Goal: Task Accomplishment & Management: Use online tool/utility

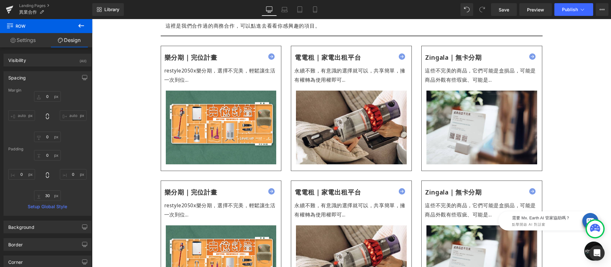
scroll to position [1083, 0]
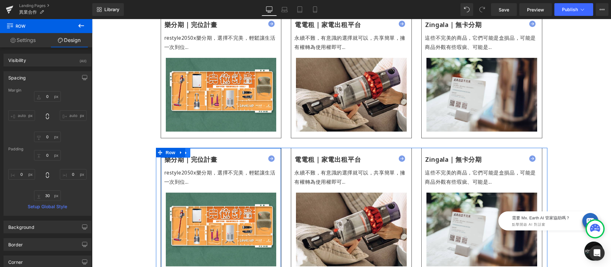
click at [185, 151] on icon at bounding box center [186, 153] width 4 height 5
click at [200, 151] on icon at bounding box center [202, 153] width 4 height 4
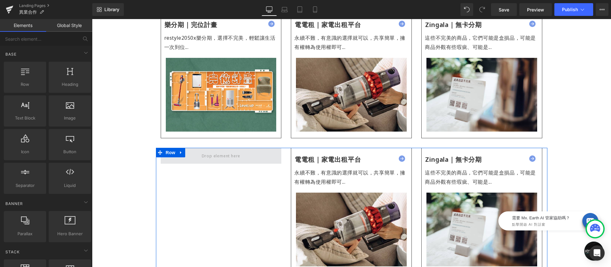
scroll to position [1006, 0]
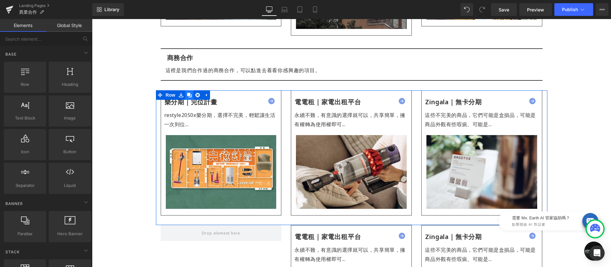
click at [189, 90] on link at bounding box center [189, 95] width 8 height 10
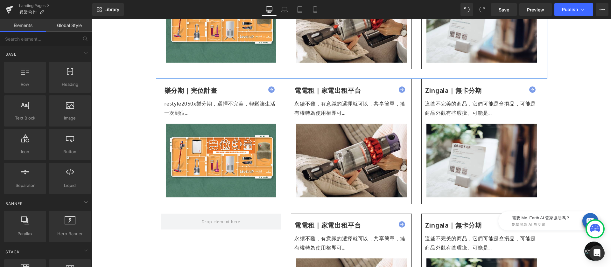
scroll to position [1159, 0]
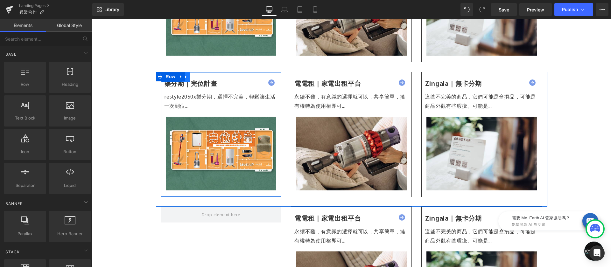
click at [187, 72] on link at bounding box center [186, 77] width 8 height 10
click at [192, 75] on icon at bounding box center [194, 77] width 4 height 4
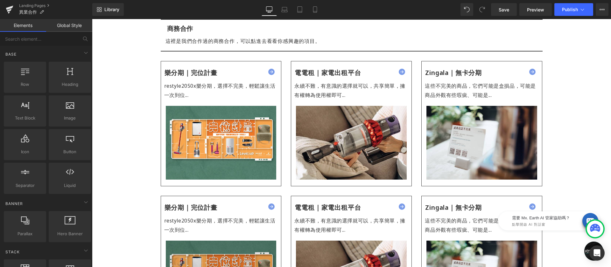
scroll to position [1092, 0]
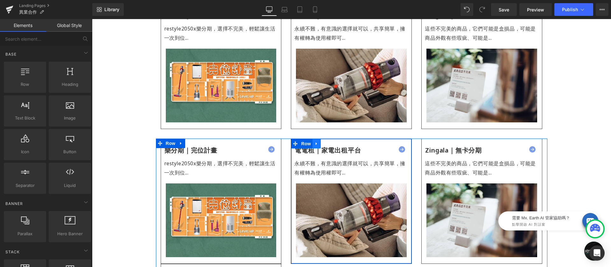
click at [315, 142] on icon at bounding box center [316, 144] width 4 height 5
click at [331, 142] on icon at bounding box center [333, 144] width 4 height 4
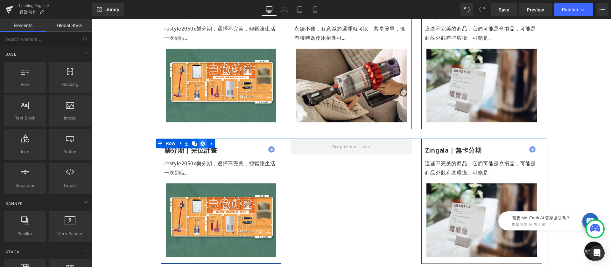
click at [201, 142] on icon at bounding box center [202, 144] width 4 height 4
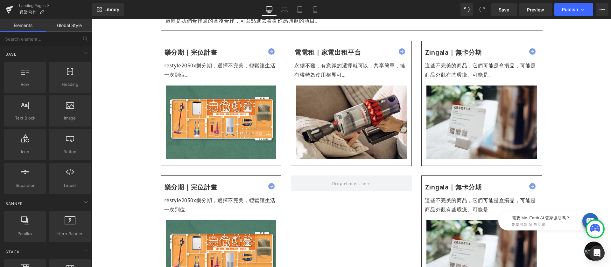
scroll to position [1179, 0]
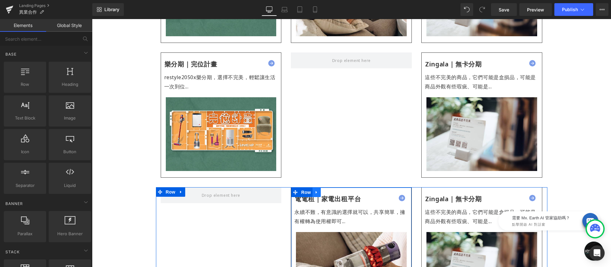
click at [316, 190] on icon at bounding box center [316, 192] width 4 height 5
click at [331, 190] on icon at bounding box center [333, 192] width 4 height 4
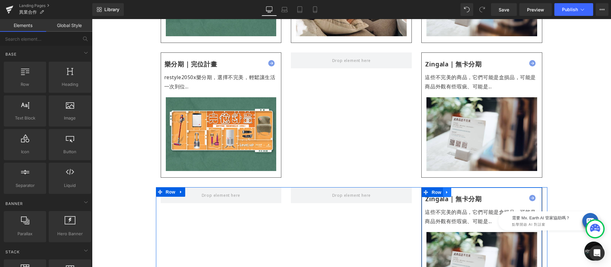
click at [446, 190] on icon at bounding box center [447, 192] width 4 height 5
click at [461, 190] on icon at bounding box center [463, 192] width 4 height 5
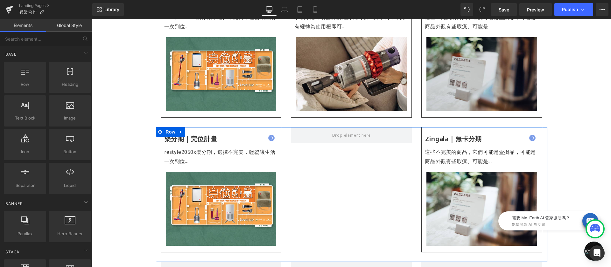
scroll to position [1059, 0]
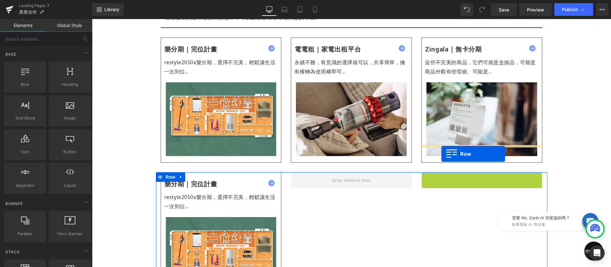
drag, startPoint x: 424, startPoint y: 149, endPoint x: 441, endPoint y: 154, distance: 17.8
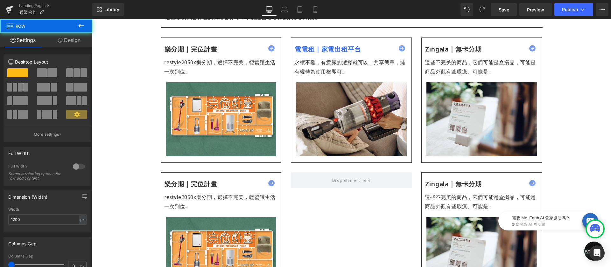
scroll to position [1013, 0]
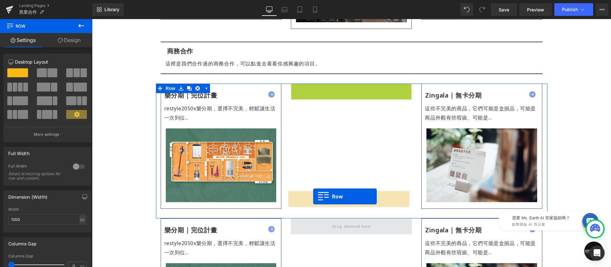
drag, startPoint x: 294, startPoint y: 61, endPoint x: 313, endPoint y: 197, distance: 136.8
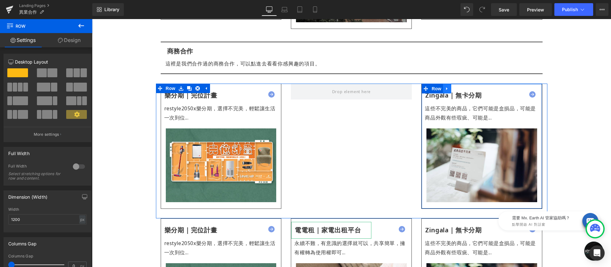
click at [445, 87] on icon at bounding box center [447, 89] width 4 height 5
click at [461, 87] on icon at bounding box center [463, 89] width 4 height 4
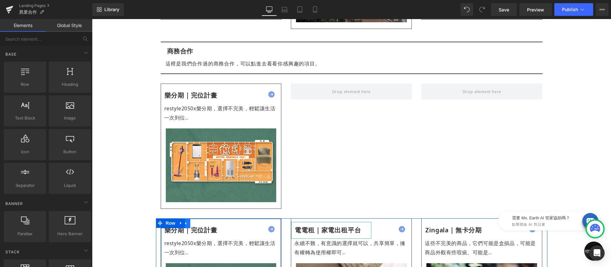
click at [186, 221] on icon at bounding box center [186, 223] width 4 height 5
click at [194, 221] on icon at bounding box center [194, 223] width 4 height 4
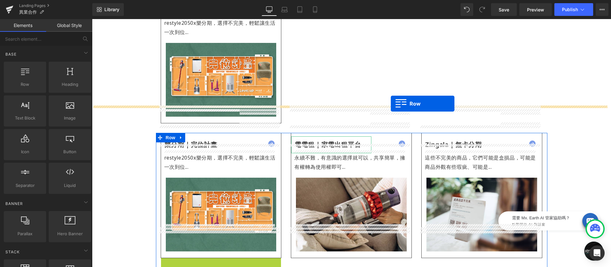
scroll to position [1015, 0]
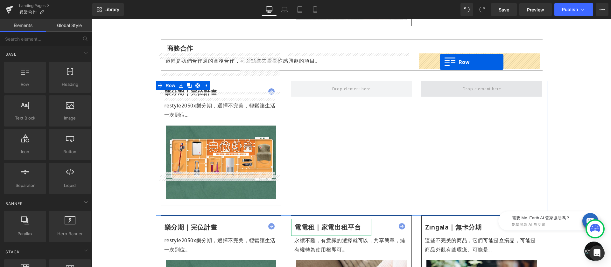
drag, startPoint x: 163, startPoint y: 115, endPoint x: 440, endPoint y: 62, distance: 282.1
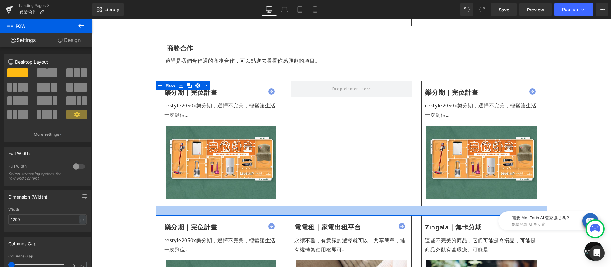
scroll to position [1023, 0]
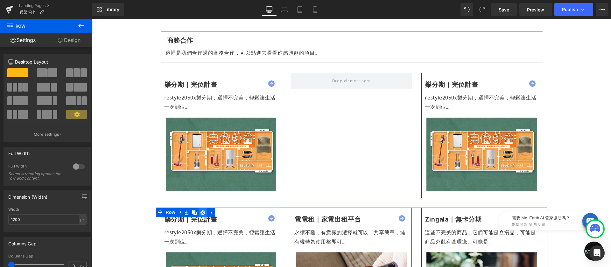
click at [201, 211] on icon at bounding box center [202, 213] width 4 height 4
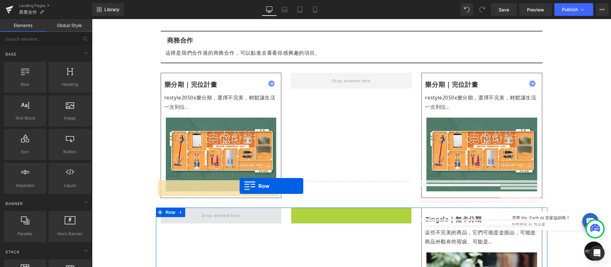
drag, startPoint x: 291, startPoint y: 185, endPoint x: 240, endPoint y: 186, distance: 51.6
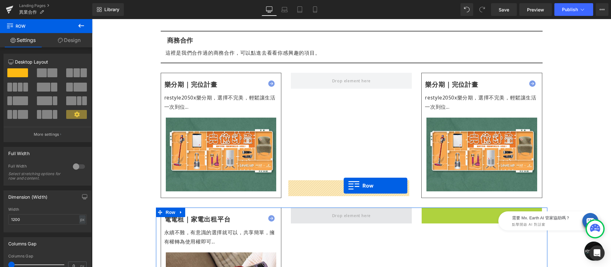
drag, startPoint x: 423, startPoint y: 185, endPoint x: 344, endPoint y: 186, distance: 79.6
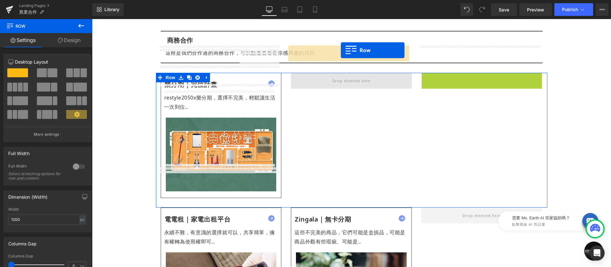
drag, startPoint x: 420, startPoint y: 51, endPoint x: 341, endPoint y: 50, distance: 79.6
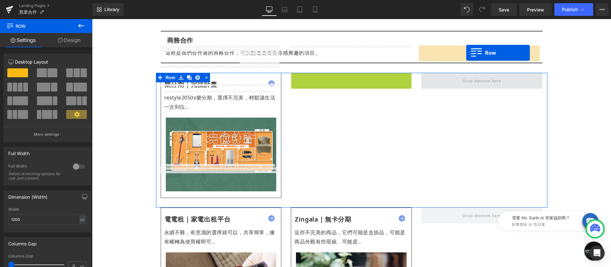
drag, startPoint x: 295, startPoint y: 49, endPoint x: 466, endPoint y: 53, distance: 171.2
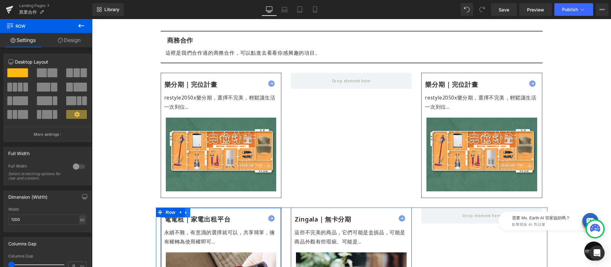
click at [185, 211] on icon at bounding box center [186, 213] width 4 height 5
click at [192, 211] on icon at bounding box center [194, 213] width 4 height 4
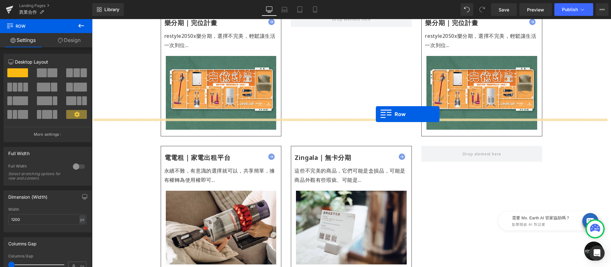
scroll to position [982, 0]
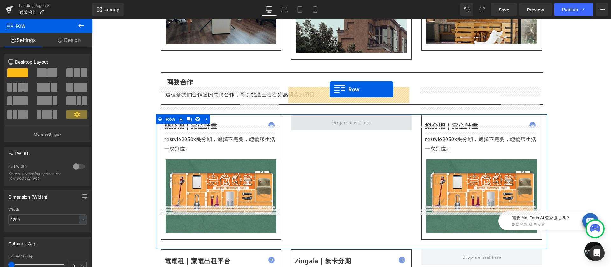
drag, startPoint x: 174, startPoint y: 128, endPoint x: 330, endPoint y: 89, distance: 160.5
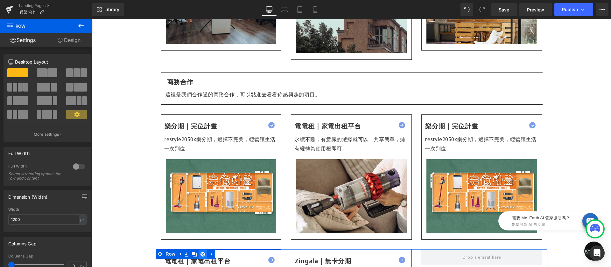
click at [200, 252] on icon at bounding box center [202, 254] width 4 height 5
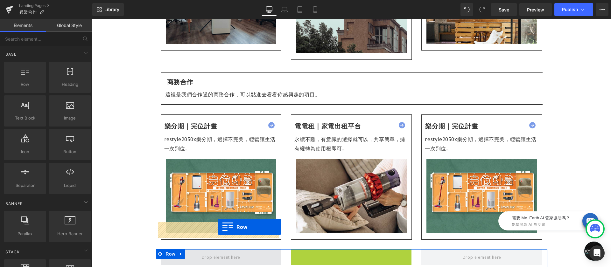
drag, startPoint x: 294, startPoint y: 227, endPoint x: 218, endPoint y: 227, distance: 76.4
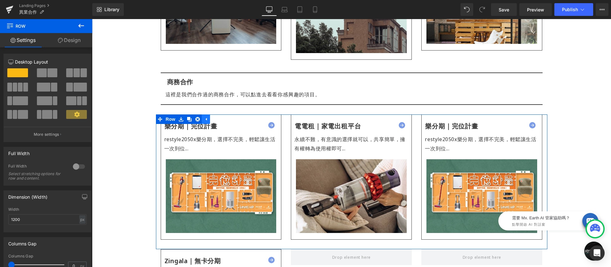
click at [206, 118] on icon at bounding box center [206, 119] width 1 height 3
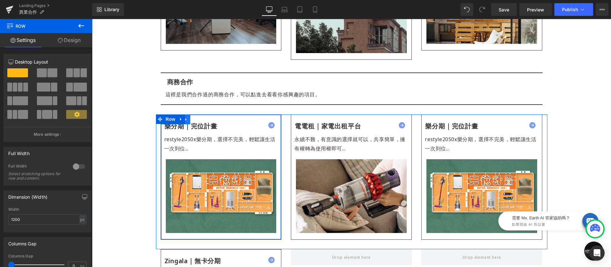
click at [186, 115] on link at bounding box center [186, 120] width 8 height 10
click at [202, 117] on icon at bounding box center [202, 119] width 4 height 5
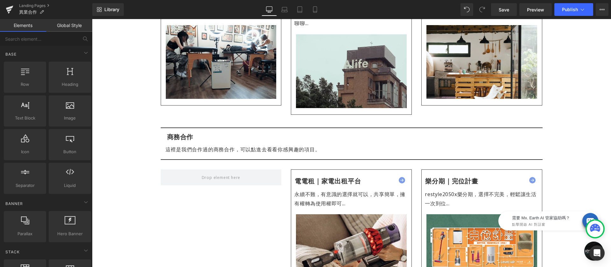
scroll to position [959, 0]
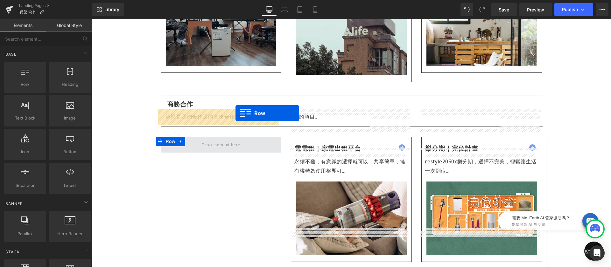
drag, startPoint x: 292, startPoint y: 67, endPoint x: 235, endPoint y: 113, distance: 73.3
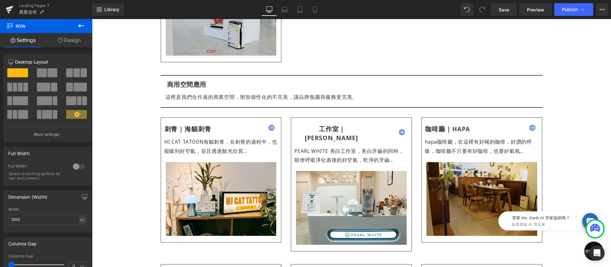
scroll to position [808, 0]
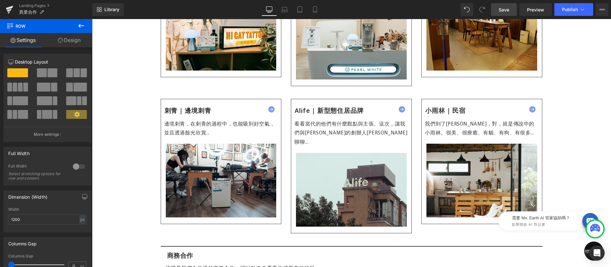
click at [507, 6] on span "Save" at bounding box center [504, 9] width 11 height 7
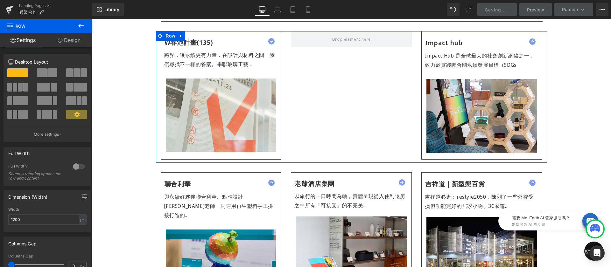
scroll to position [245, 0]
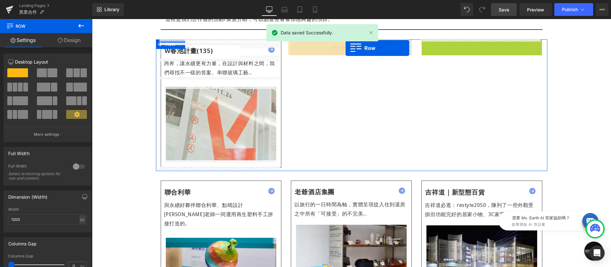
drag, startPoint x: 406, startPoint y: 46, endPoint x: 346, endPoint y: 48, distance: 60.2
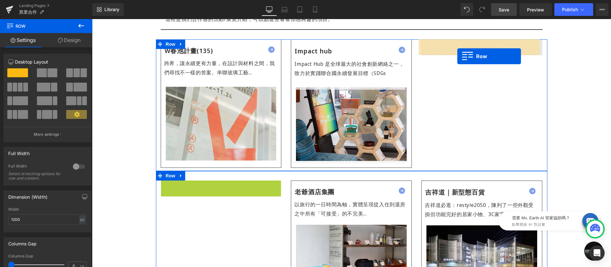
drag, startPoint x: 163, startPoint y: 186, endPoint x: 456, endPoint y: 50, distance: 323.6
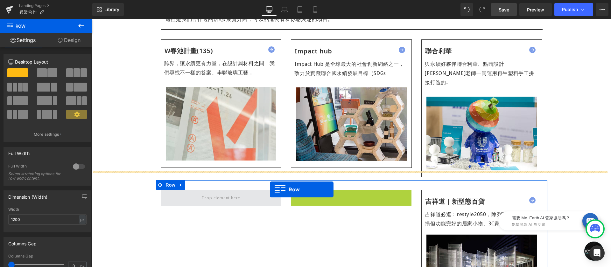
drag, startPoint x: 246, startPoint y: 190, endPoint x: 216, endPoint y: 190, distance: 30.2
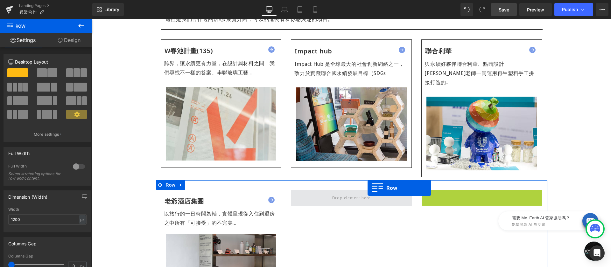
drag, startPoint x: 405, startPoint y: 187, endPoint x: 347, endPoint y: 187, distance: 57.9
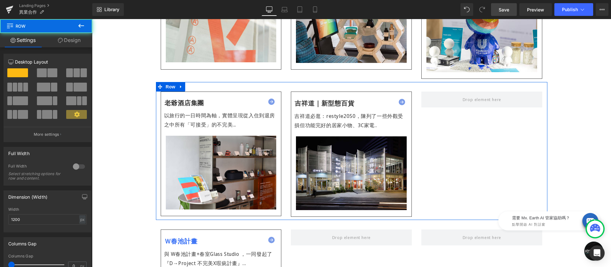
scroll to position [376, 0]
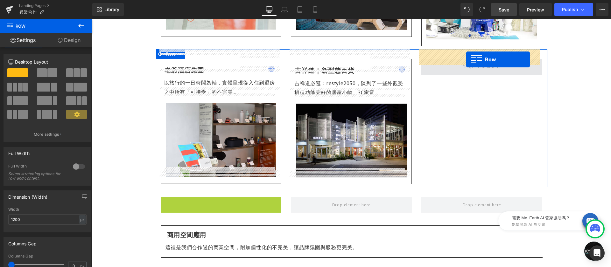
drag, startPoint x: 163, startPoint y: 192, endPoint x: 466, endPoint y: 60, distance: 331.0
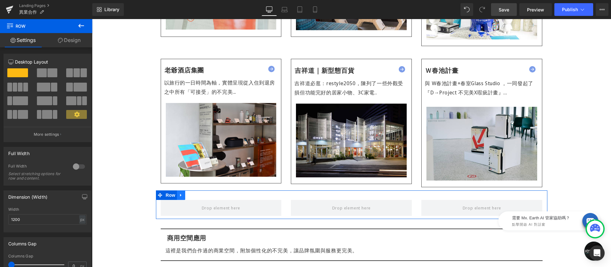
click at [180, 193] on icon at bounding box center [181, 195] width 4 height 5
click at [195, 193] on icon at bounding box center [197, 195] width 4 height 5
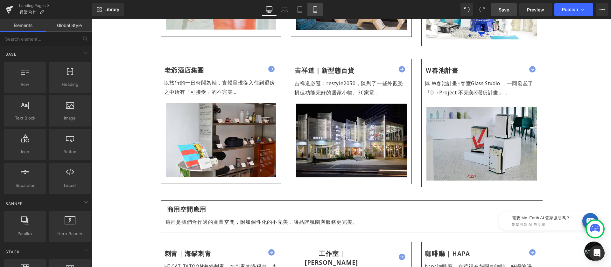
click at [312, 6] on link "Mobile" at bounding box center [314, 9] width 15 height 13
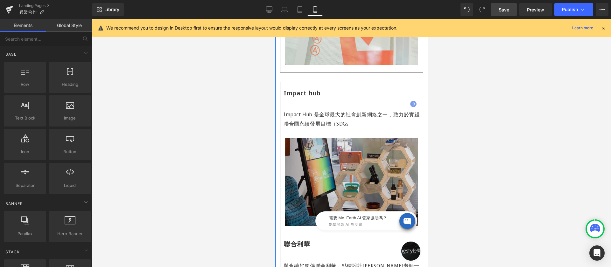
scroll to position [422, 0]
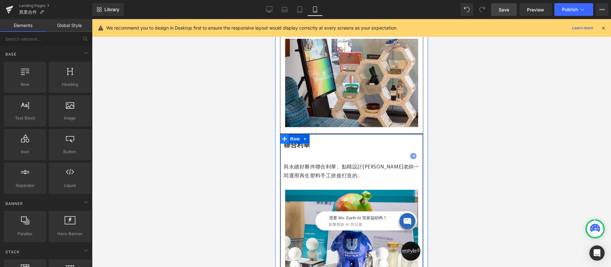
click at [287, 134] on span at bounding box center [284, 139] width 8 height 10
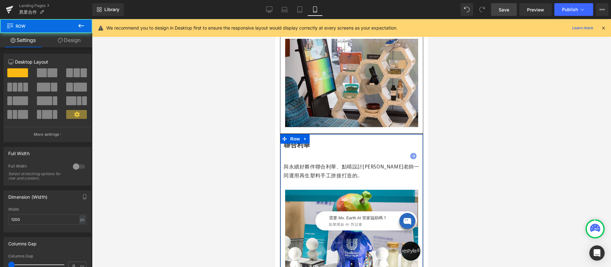
click at [70, 41] on link "Design" at bounding box center [69, 40] width 46 height 14
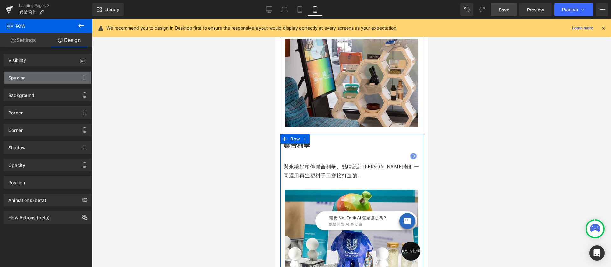
drag, startPoint x: 29, startPoint y: 78, endPoint x: 36, endPoint y: 78, distance: 7.6
click at [29, 78] on div "Spacing" at bounding box center [47, 78] width 87 height 12
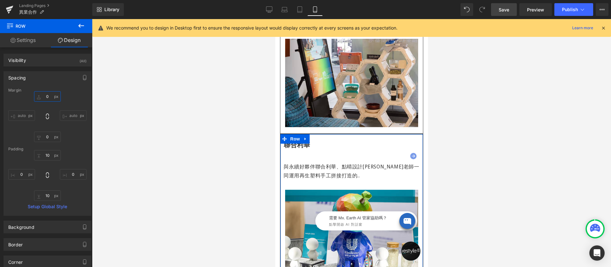
click at [52, 97] on input "0" at bounding box center [47, 96] width 27 height 11
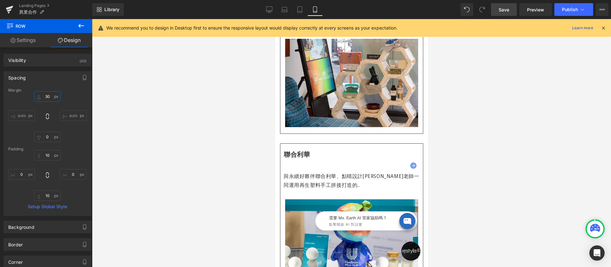
type input "30"
click at [501, 9] on span "Save" at bounding box center [504, 9] width 11 height 7
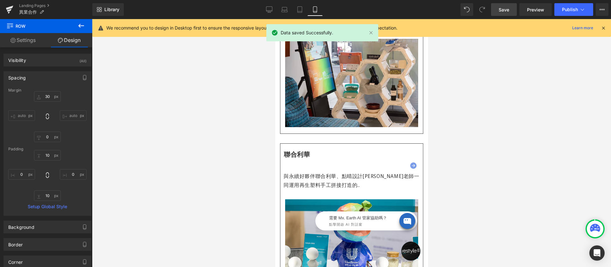
click at [601, 29] on icon at bounding box center [603, 28] width 6 height 6
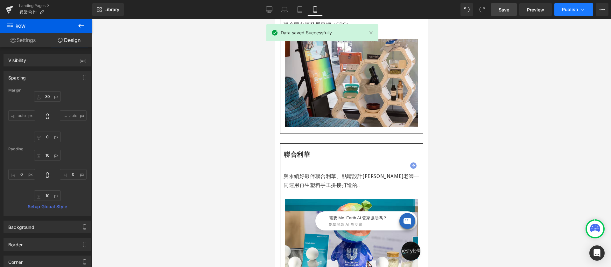
click at [578, 5] on button "Publish" at bounding box center [573, 9] width 39 height 13
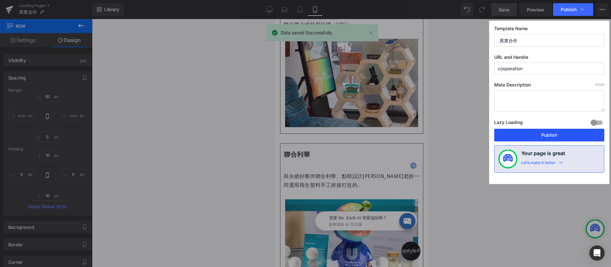
click at [537, 134] on button "Publish" at bounding box center [549, 135] width 110 height 13
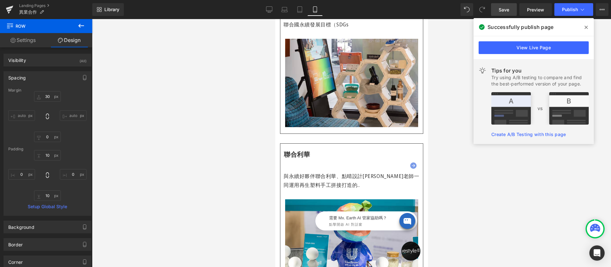
scroll to position [349, 0]
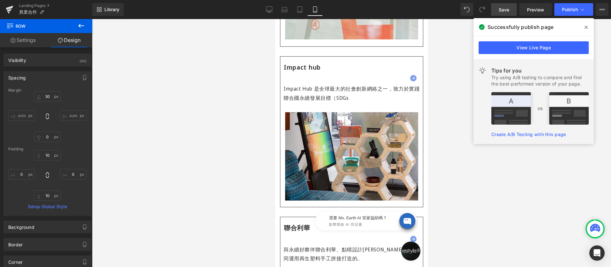
click at [587, 27] on icon at bounding box center [586, 27] width 3 height 5
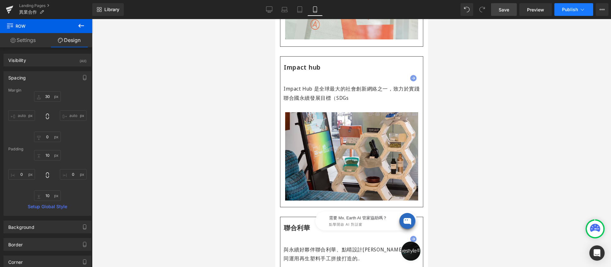
click at [578, 6] on button "Publish" at bounding box center [573, 9] width 39 height 13
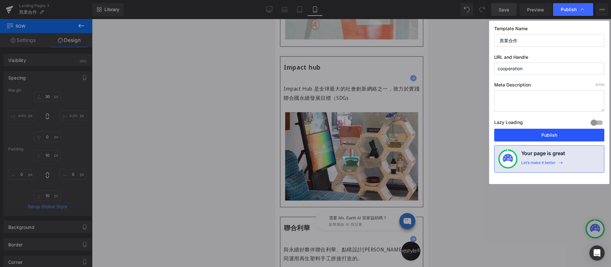
click at [539, 134] on button "Publish" at bounding box center [549, 135] width 110 height 13
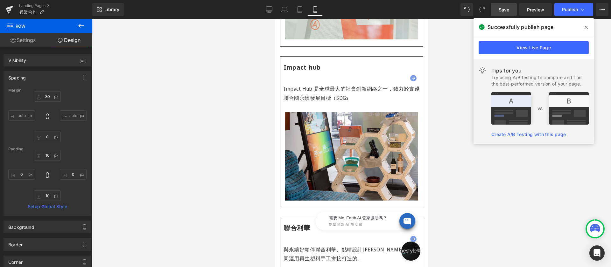
click at [515, 192] on div at bounding box center [351, 143] width 519 height 248
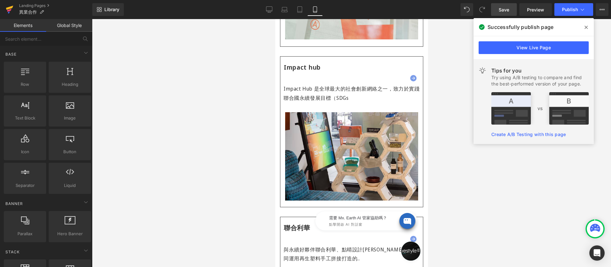
click at [9, 5] on icon at bounding box center [10, 10] width 8 height 16
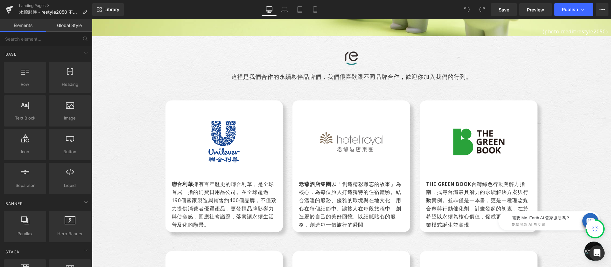
scroll to position [143, 0]
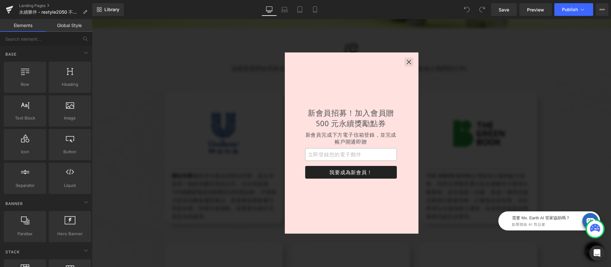
click at [406, 61] on icon "button" at bounding box center [409, 62] width 6 height 6
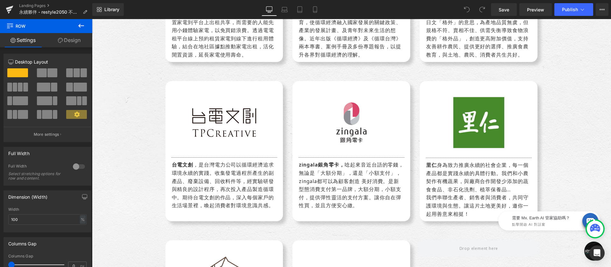
scroll to position [1101, 0]
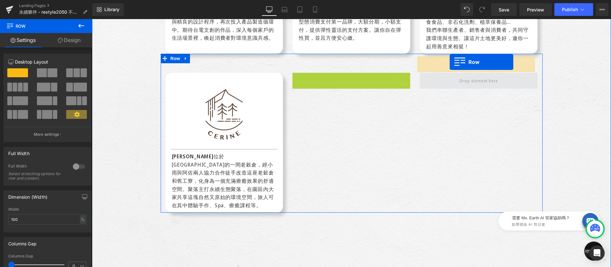
drag, startPoint x: 295, startPoint y: 62, endPoint x: 450, endPoint y: 63, distance: 155.3
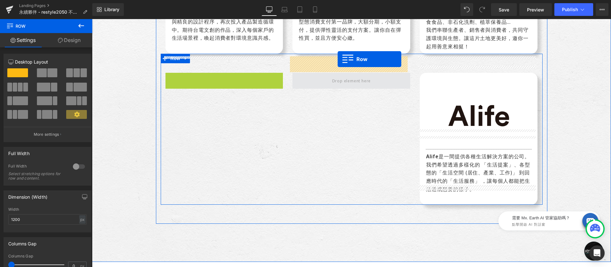
drag, startPoint x: 170, startPoint y: 60, endPoint x: 339, endPoint y: 60, distance: 168.3
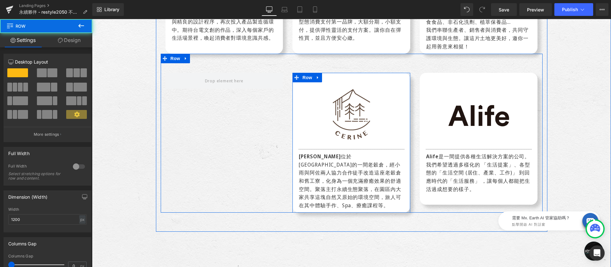
scroll to position [957, 0]
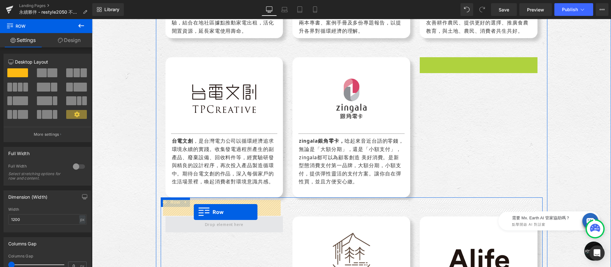
drag, startPoint x: 381, startPoint y: 87, endPoint x: 194, endPoint y: 212, distance: 225.5
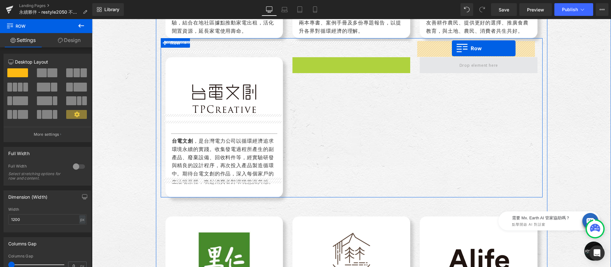
drag, startPoint x: 311, startPoint y: 45, endPoint x: 452, endPoint y: 48, distance: 141.0
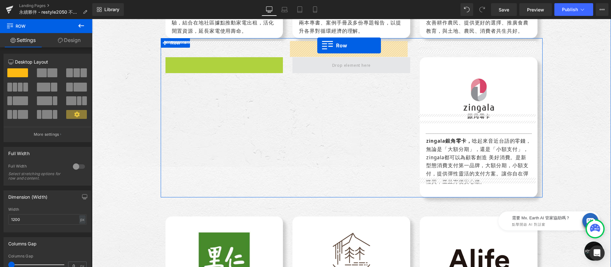
drag, startPoint x: 169, startPoint y: 46, endPoint x: 317, endPoint y: 46, distance: 148.3
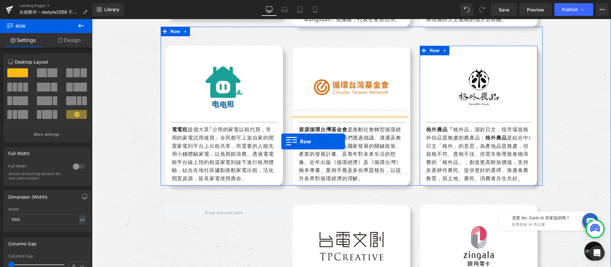
scroll to position [803, 0]
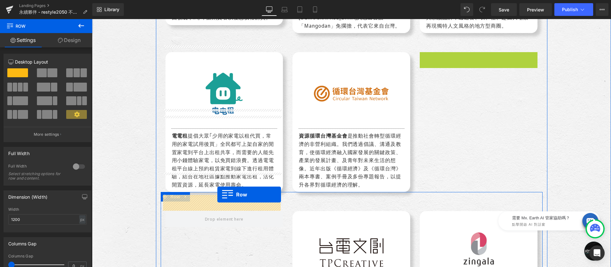
drag, startPoint x: 423, startPoint y: 34, endPoint x: 237, endPoint y: 158, distance: 223.5
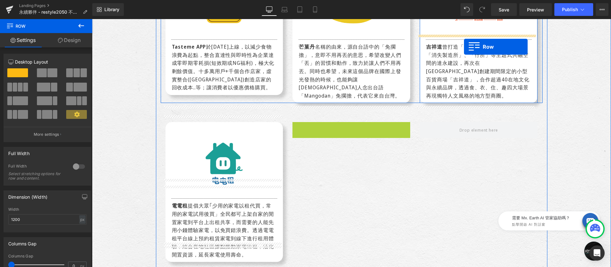
scroll to position [721, 0]
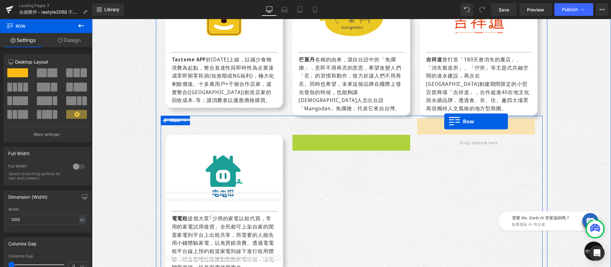
drag, startPoint x: 421, startPoint y: 40, endPoint x: 403, endPoint y: 127, distance: 88.6
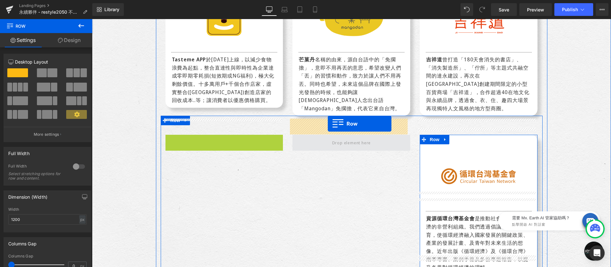
drag, startPoint x: 167, startPoint y: 122, endPoint x: 328, endPoint y: 124, distance: 160.7
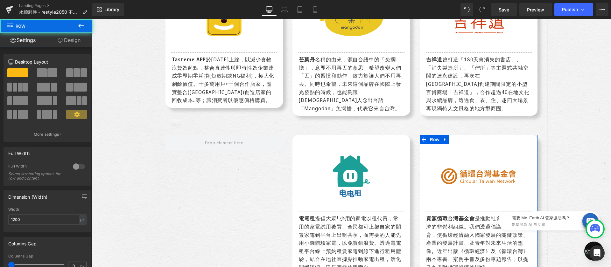
scroll to position [655, 0]
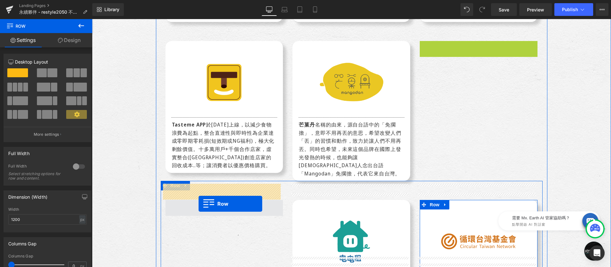
drag, startPoint x: 422, startPoint y: 37, endPoint x: 200, endPoint y: 198, distance: 274.0
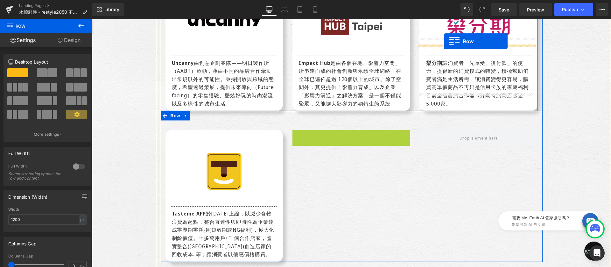
scroll to position [528, 0]
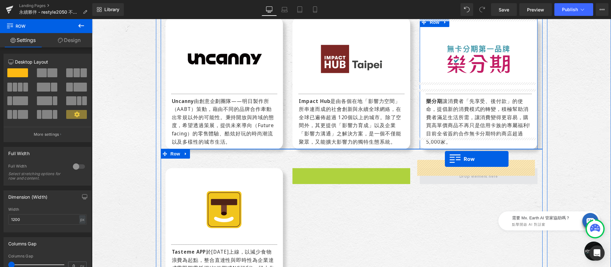
drag, startPoint x: 294, startPoint y: 36, endPoint x: 445, endPoint y: 161, distance: 195.8
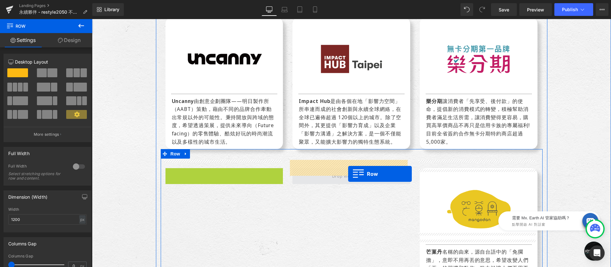
drag, startPoint x: 168, startPoint y: 165, endPoint x: 348, endPoint y: 174, distance: 180.0
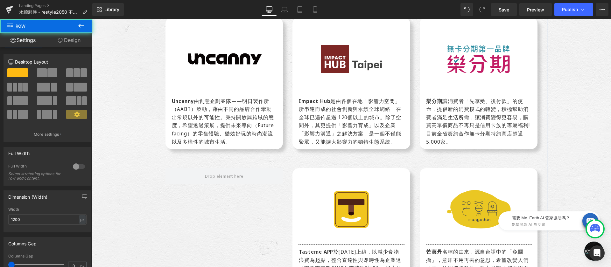
scroll to position [454, 0]
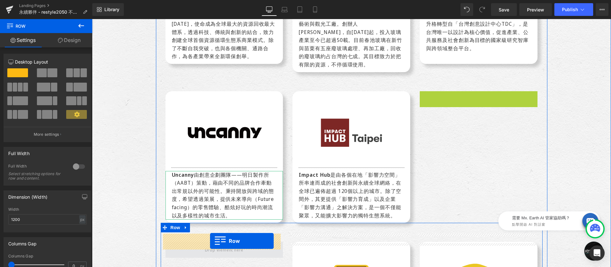
drag, startPoint x: 426, startPoint y: 87, endPoint x: 210, endPoint y: 241, distance: 265.3
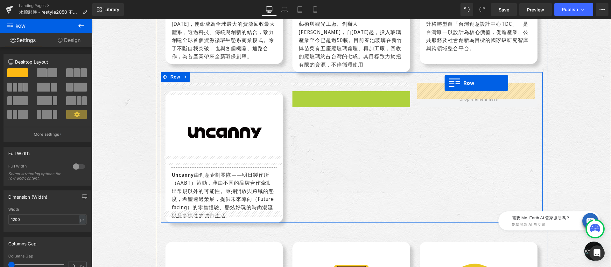
drag, startPoint x: 295, startPoint y: 87, endPoint x: 427, endPoint y: 81, distance: 132.2
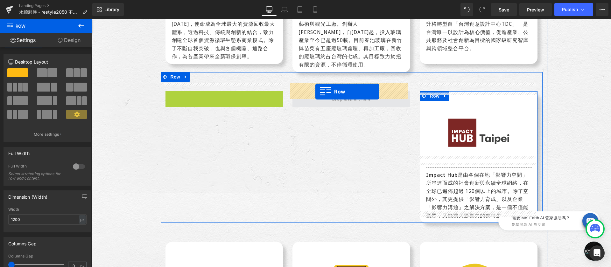
drag, startPoint x: 185, startPoint y: 88, endPoint x: 315, endPoint y: 92, distance: 130.5
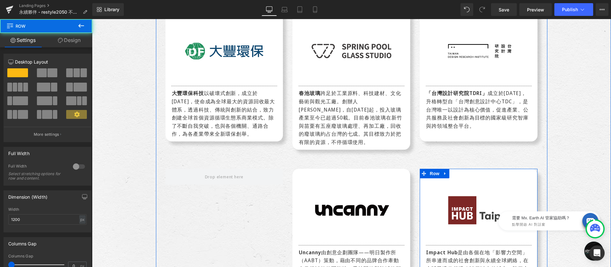
scroll to position [343, 0]
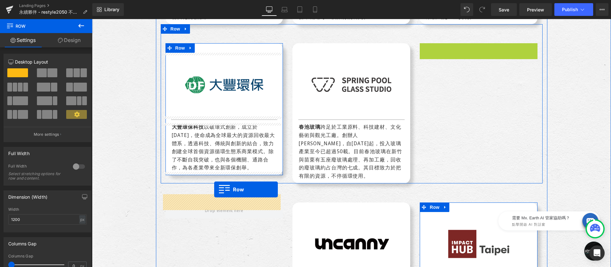
drag, startPoint x: 420, startPoint y: 49, endPoint x: 226, endPoint y: 170, distance: 229.0
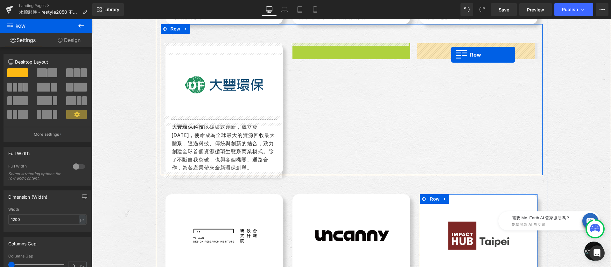
drag, startPoint x: 295, startPoint y: 48, endPoint x: 451, endPoint y: 55, distance: 156.4
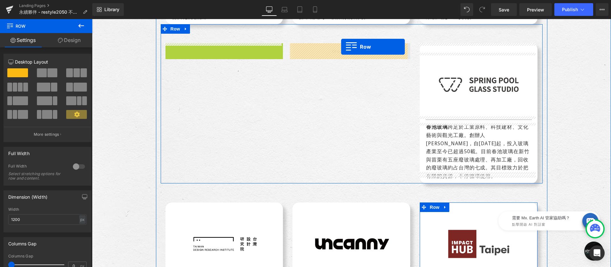
drag, startPoint x: 166, startPoint y: 47, endPoint x: 349, endPoint y: 48, distance: 183.0
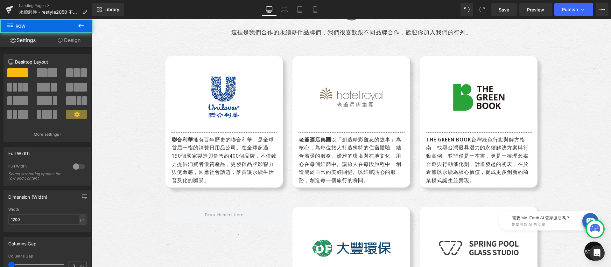
scroll to position [171, 0]
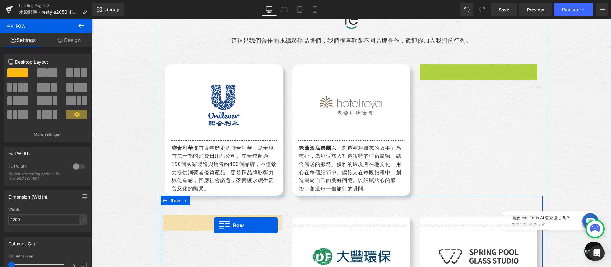
drag, startPoint x: 423, startPoint y: 72, endPoint x: 214, endPoint y: 226, distance: 259.5
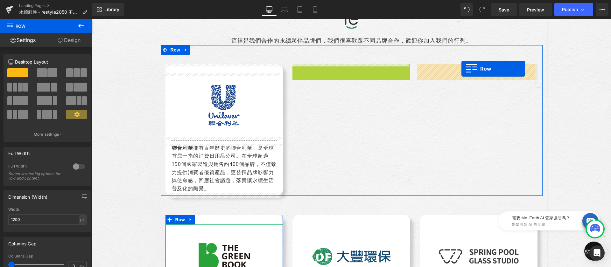
drag, startPoint x: 305, startPoint y: 69, endPoint x: 462, endPoint y: 69, distance: 157.2
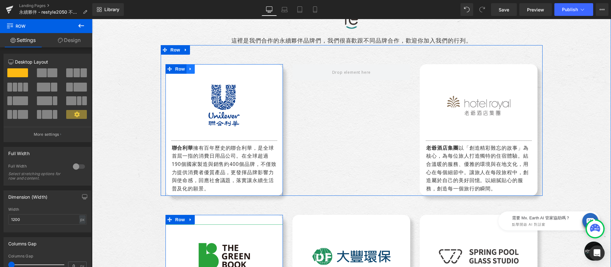
click at [189, 68] on icon at bounding box center [190, 69] width 4 height 5
click at [197, 69] on icon at bounding box center [199, 69] width 4 height 4
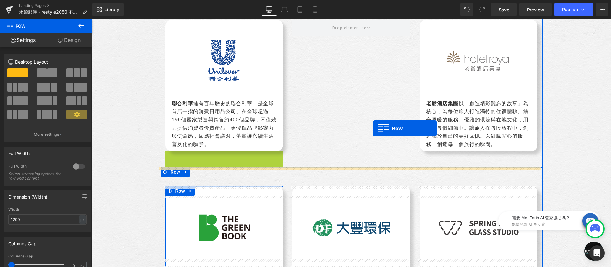
scroll to position [183, 0]
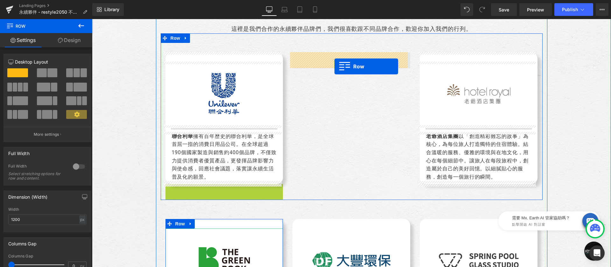
drag, startPoint x: 168, startPoint y: 50, endPoint x: 334, endPoint y: 66, distance: 166.9
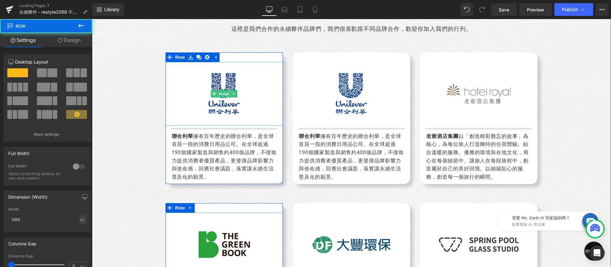
click at [226, 76] on img at bounding box center [224, 94] width 108 height 64
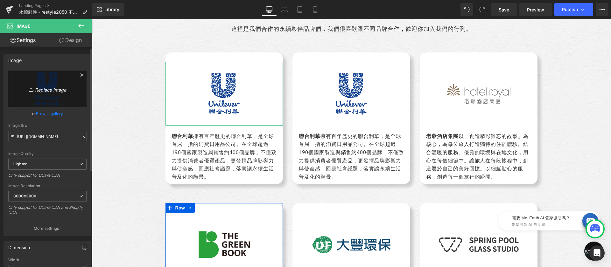
click at [44, 82] on link "Replace Image" at bounding box center [47, 89] width 78 height 37
type input "C:\fakepath\橫式LOGO-有肉SUCCULAND-350.png"
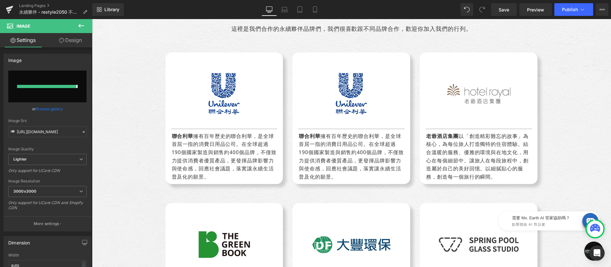
type input "https://ucarecdn.com/3f6103b5-824c-484b-a10b-9ab10edd45a8/-/format/auto/-/previ…"
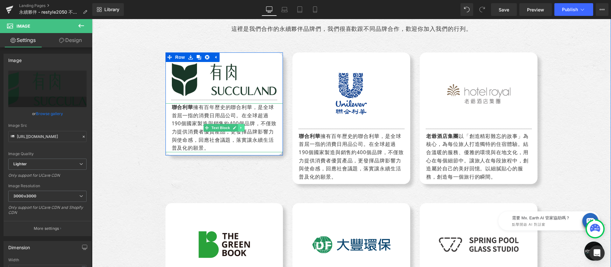
click at [241, 130] on link at bounding box center [241, 128] width 7 height 8
click at [270, 122] on div "聯合利華 擁有百年歷史的聯合利華，是全球首屈一指的消費日用品公司。在全球超過190個國家製造與銷售約400個品牌，不僅致力提供消費者優質產品，更發揮品牌影響力…" at bounding box center [224, 127] width 118 height 49
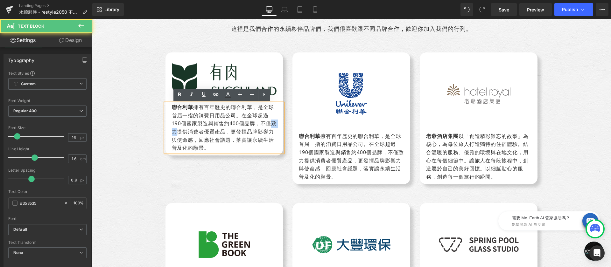
click at [270, 122] on div "聯合利華 擁有百年歷史的聯合利華，是全球首屈一指的消費日用品公司。在全球超過190個國家製造與銷售約400個品牌，不僅致力提供消費者優質產品，更發揮品牌影響力…" at bounding box center [224, 127] width 118 height 49
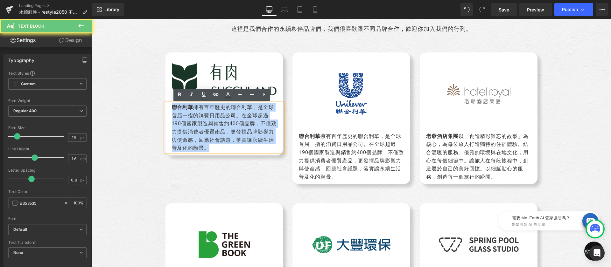
click at [270, 122] on div "聯合利華 擁有百年歷史的聯合利華，是全球首屈一指的消費日用品公司。在全球超過190個國家製造與銷售約400個品牌，不僅致力提供消費者優質產品，更發揮品牌影響力…" at bounding box center [224, 127] width 118 height 49
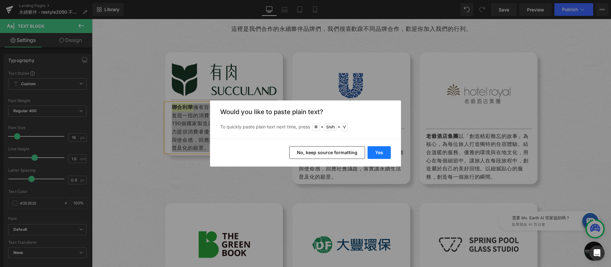
drag, startPoint x: 370, startPoint y: 151, endPoint x: 276, endPoint y: 132, distance: 95.5
click at [370, 151] on button "Yes" at bounding box center [379, 152] width 23 height 13
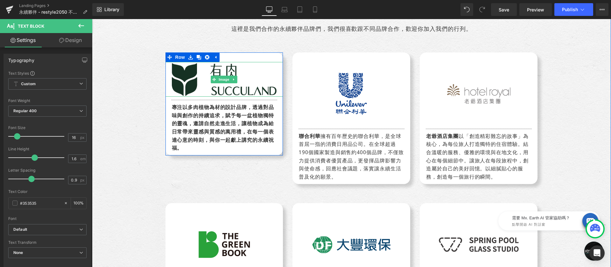
click at [194, 72] on img at bounding box center [224, 79] width 118 height 35
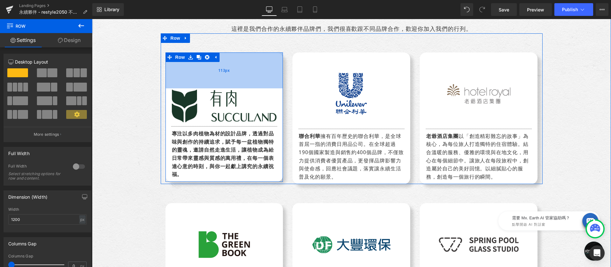
drag, startPoint x: 249, startPoint y: 53, endPoint x: 248, endPoint y: 80, distance: 26.4
click at [248, 80] on div "113px" at bounding box center [224, 71] width 118 height 36
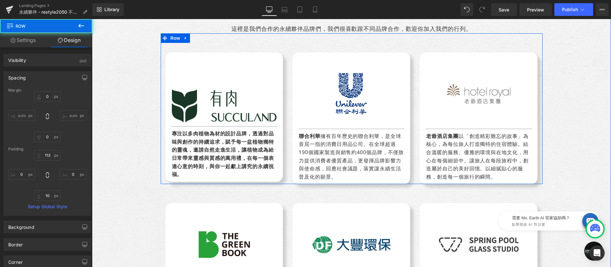
type input "0"
type input "62"
type input "0"
type input "10"
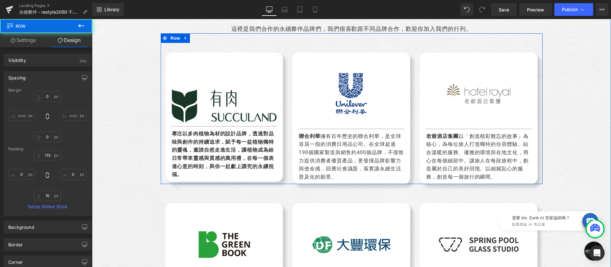
type input "0"
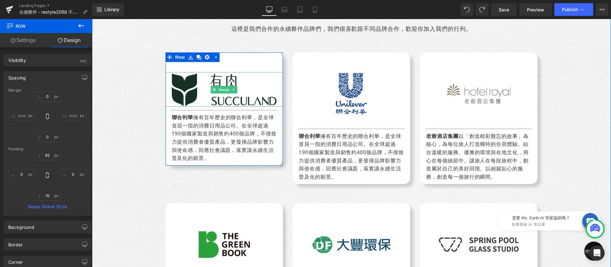
click at [202, 90] on img at bounding box center [224, 89] width 118 height 35
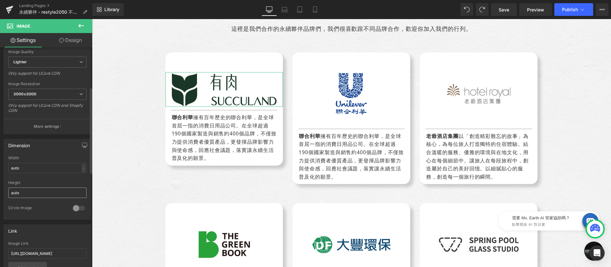
scroll to position [110, 0]
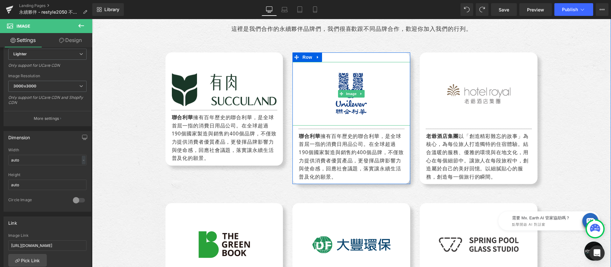
click at [330, 82] on img at bounding box center [351, 94] width 108 height 64
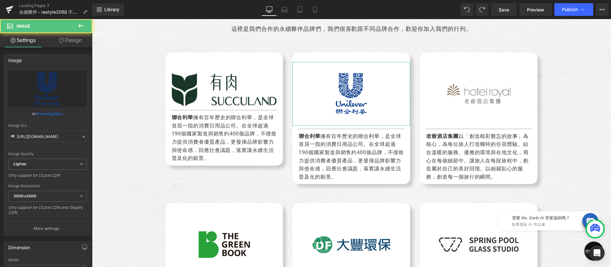
drag, startPoint x: 73, startPoint y: 38, endPoint x: 54, endPoint y: 63, distance: 31.6
click at [73, 38] on link "Design" at bounding box center [70, 40] width 46 height 14
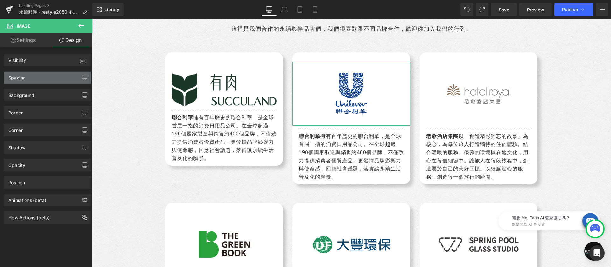
click at [40, 76] on div "Spacing" at bounding box center [47, 78] width 87 height 12
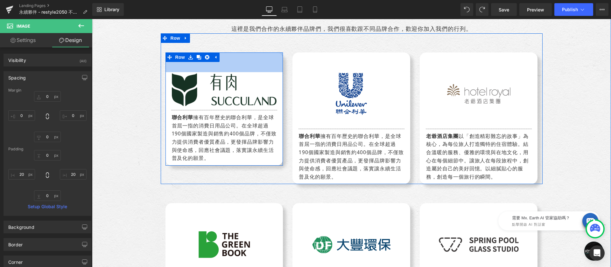
click at [222, 82] on img at bounding box center [224, 89] width 118 height 35
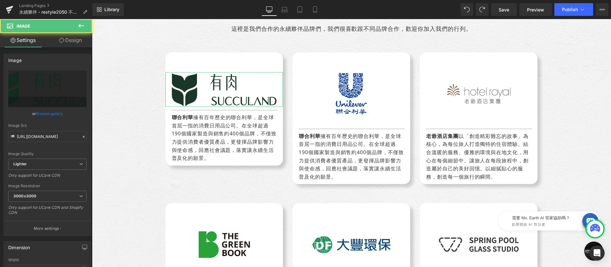
click at [76, 40] on link "Design" at bounding box center [70, 40] width 46 height 14
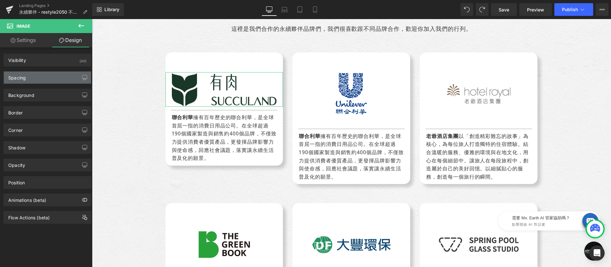
click at [35, 74] on div "Spacing" at bounding box center [47, 78] width 87 height 12
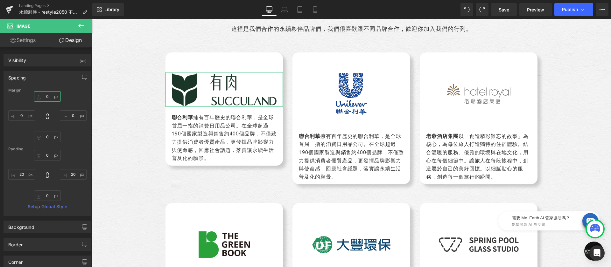
click at [49, 93] on input "0" at bounding box center [47, 96] width 27 height 11
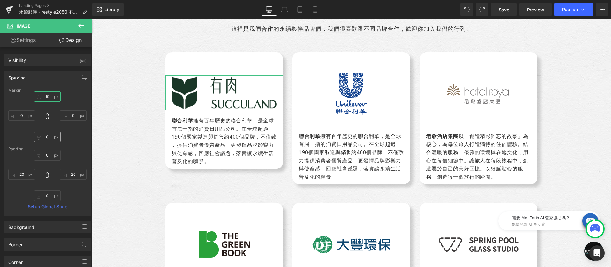
type input "10"
click at [49, 137] on input "0" at bounding box center [47, 137] width 27 height 11
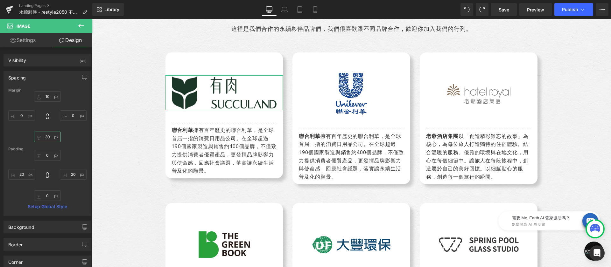
type input "3"
type input "40"
click at [51, 94] on input "10" at bounding box center [47, 96] width 27 height 11
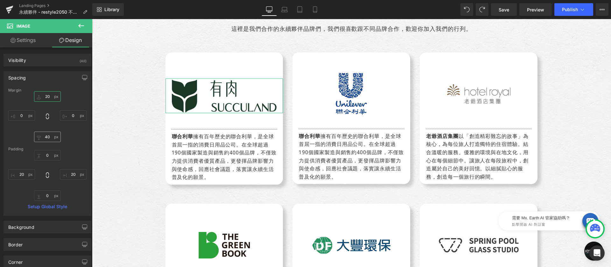
type input "20"
click at [50, 137] on input "40" at bounding box center [47, 137] width 27 height 11
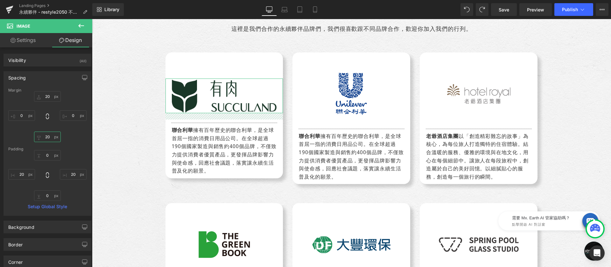
click at [50, 137] on input "20" at bounding box center [47, 137] width 27 height 11
type input "30"
click at [48, 98] on input "20" at bounding box center [47, 96] width 27 height 11
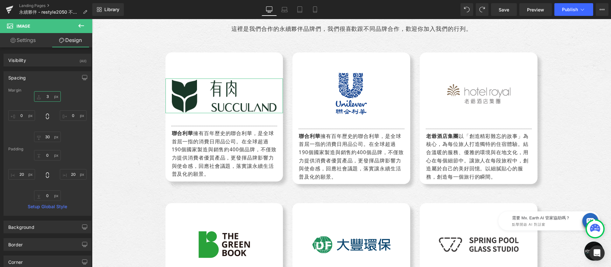
type input "30"
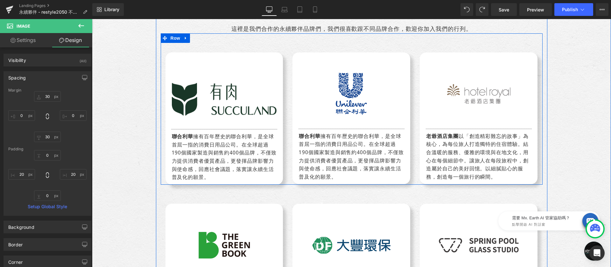
click at [200, 139] on div "聯合利華 擁有百年歷史的聯合利華，是全球首屈一指的消費日用品公司。在全球超過190個國家製造與銷售約400個品牌，不僅致力提供消費者優質產品，更發揮品牌影響力…" at bounding box center [224, 157] width 118 height 49
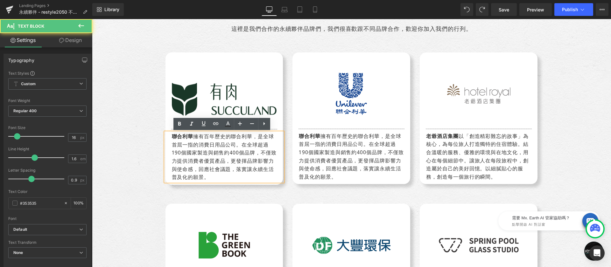
drag, startPoint x: 211, startPoint y: 140, endPoint x: 317, endPoint y: 143, distance: 106.7
click at [211, 140] on div "聯合利華 擁有百年歷史的聯合利華，是全球首屈一指的消費日用品公司。在全球超過190個國家製造與銷售約400個品牌，不僅致力提供消費者優質產品，更發揮品牌影響力…" at bounding box center [224, 157] width 118 height 49
click at [222, 137] on div "聯合利華 擁有百年歷史的聯合利華，是全球首屈一指的消費日用品公司。在全球超過190個國家製造與銷售約400個品牌，不僅致力提供消費者優質產品，更發揮品牌影響力…" at bounding box center [224, 157] width 118 height 49
click at [243, 153] on div "聯合利華 擁有百年歷史的聯合利華，是全球首屈一指的消費日用品公司。在全球超過190個國家製造與銷售約400個品牌，不僅致力提供消費者優質產品，更發揮品牌影響力…" at bounding box center [224, 157] width 118 height 49
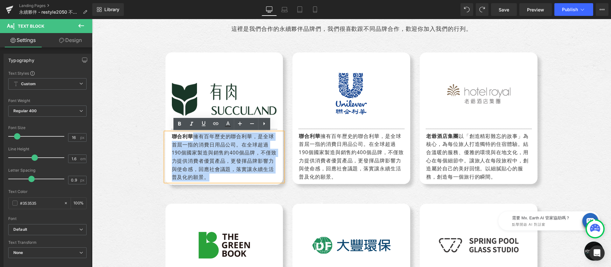
drag, startPoint x: 192, startPoint y: 135, endPoint x: 228, endPoint y: 176, distance: 54.8
click at [228, 176] on div "聯合利華 擁有百年歷史的聯合利華，是全球首屈一指的消費日用品公司。在全球超過190個國家製造與銷售約400個品牌，不僅致力提供消費者優質產品，更發揮品牌影響力…" at bounding box center [224, 157] width 118 height 49
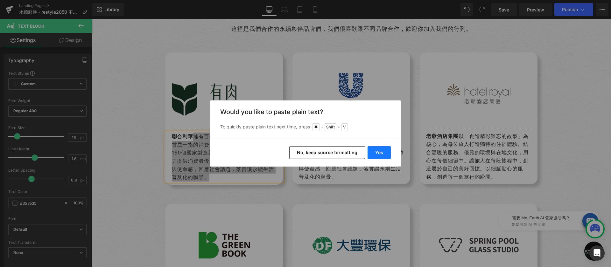
click at [378, 153] on button "Yes" at bounding box center [379, 152] width 23 height 13
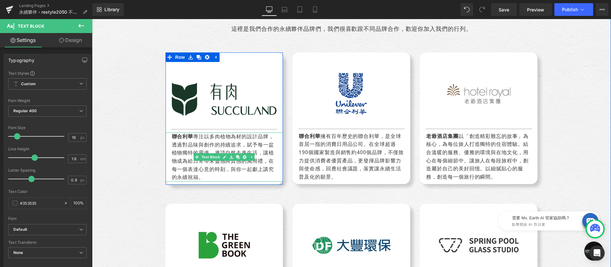
click at [184, 142] on div "聯合利華 專注以多肉植物為材的設計品牌，透過對品味與創作的持續追求，賦予每一盆植物獨特的靈魂，邀請自然走進生活，讓植物成為給日常帶來靈感與質感的萬用禮，在每一…" at bounding box center [224, 157] width 118 height 49
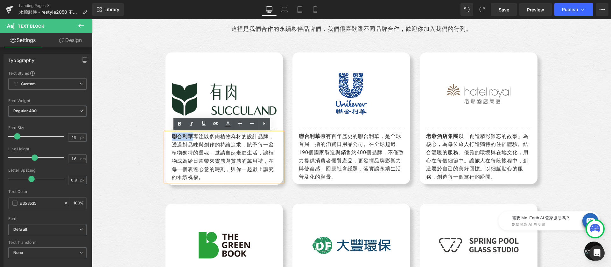
drag, startPoint x: 189, startPoint y: 137, endPoint x: 167, endPoint y: 133, distance: 21.9
click at [167, 133] on div "聯合利華 專注以多肉植物為材的設計品牌，透過對品味與創作的持續追求，賦予每一盆植物獨特的靈魂，邀請自然走進生活，讓植物成為給日常帶來靈感與質感的萬用禮，在每一…" at bounding box center [224, 157] width 118 height 49
click at [337, 76] on img at bounding box center [351, 94] width 108 height 64
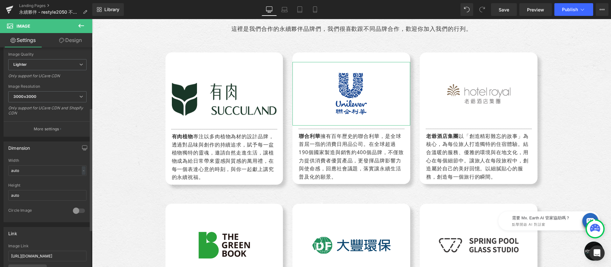
scroll to position [141, 0]
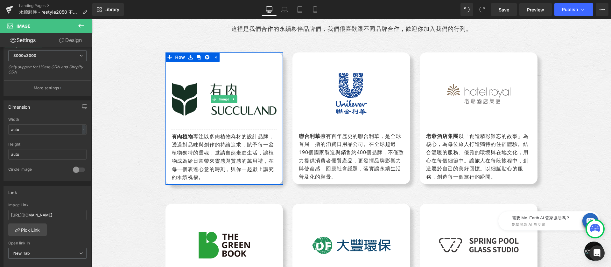
click at [187, 94] on img at bounding box center [224, 99] width 118 height 35
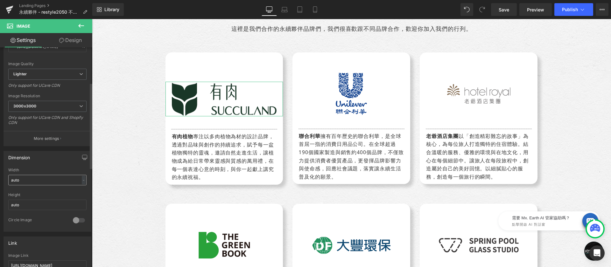
scroll to position [193, 0]
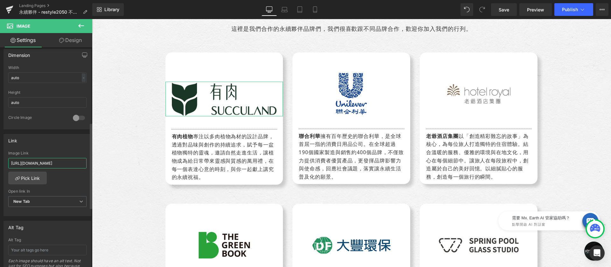
click at [57, 162] on input "https://www.unilever.com.tw/" at bounding box center [47, 163] width 78 height 11
type input "https://succuland.com.tw/"
click at [60, 151] on div "Image Link" at bounding box center [47, 153] width 78 height 4
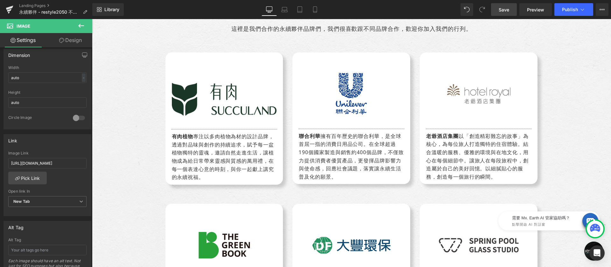
click at [494, 9] on link "Save" at bounding box center [504, 9] width 26 height 13
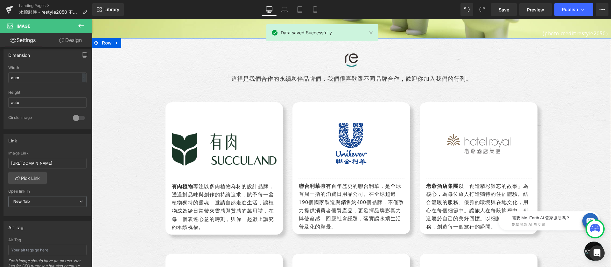
scroll to position [55, 0]
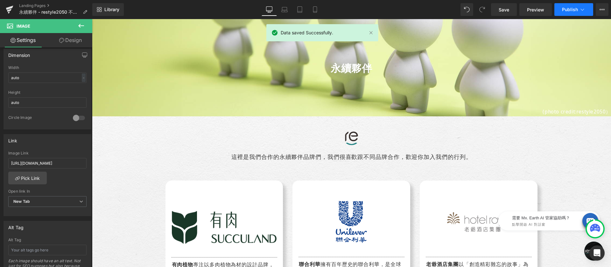
click at [576, 7] on span "Publish" at bounding box center [570, 9] width 16 height 5
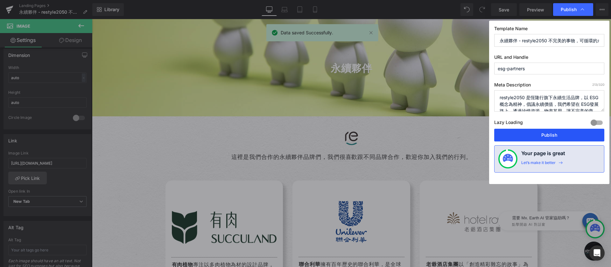
click at [546, 133] on button "Publish" at bounding box center [549, 135] width 110 height 13
